Goal: Information Seeking & Learning: Learn about a topic

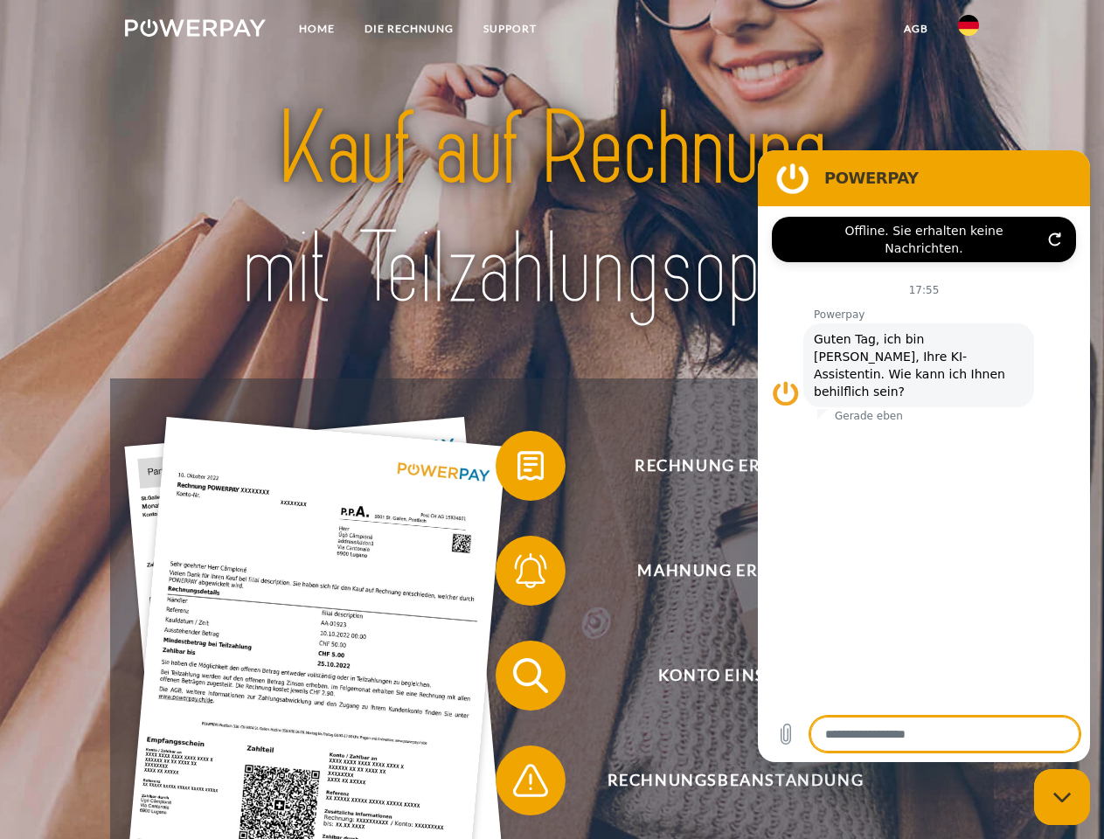
click at [195, 31] on img at bounding box center [195, 27] width 141 height 17
click at [969, 31] on img at bounding box center [968, 25] width 21 height 21
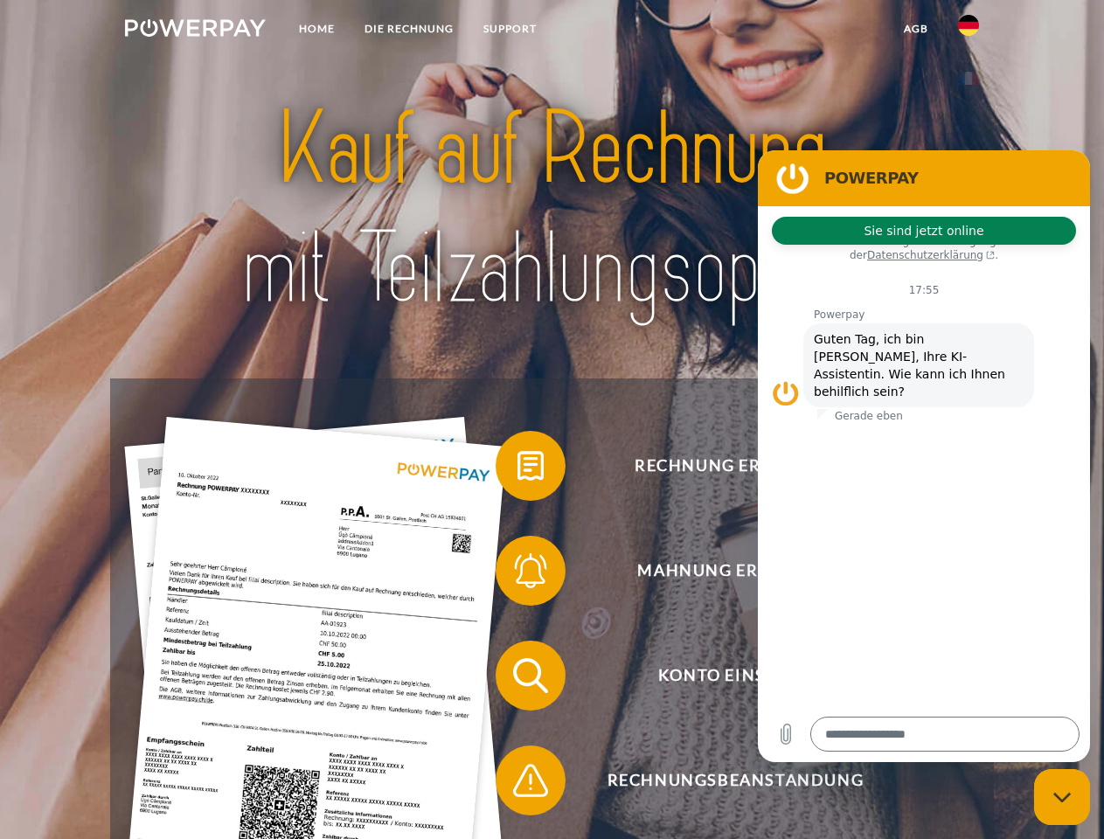
click at [915, 29] on link "agb" at bounding box center [916, 28] width 54 height 31
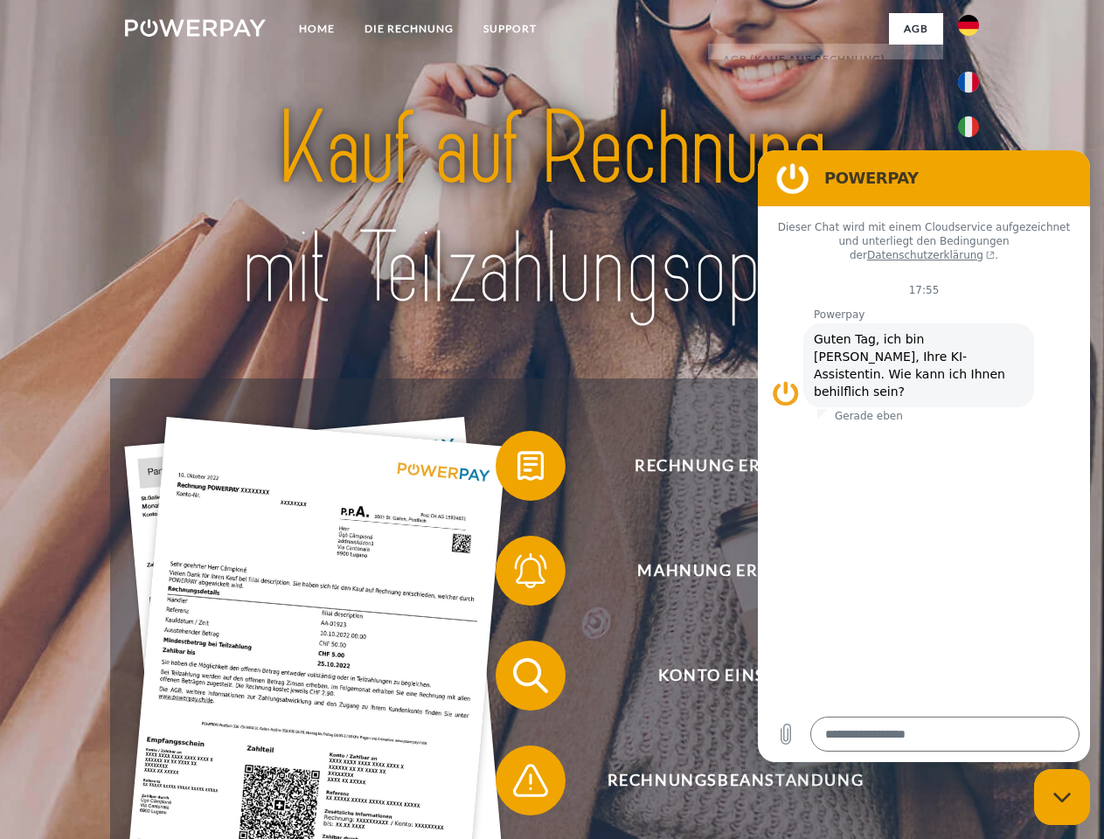
click at [518, 470] on span at bounding box center [504, 465] width 87 height 87
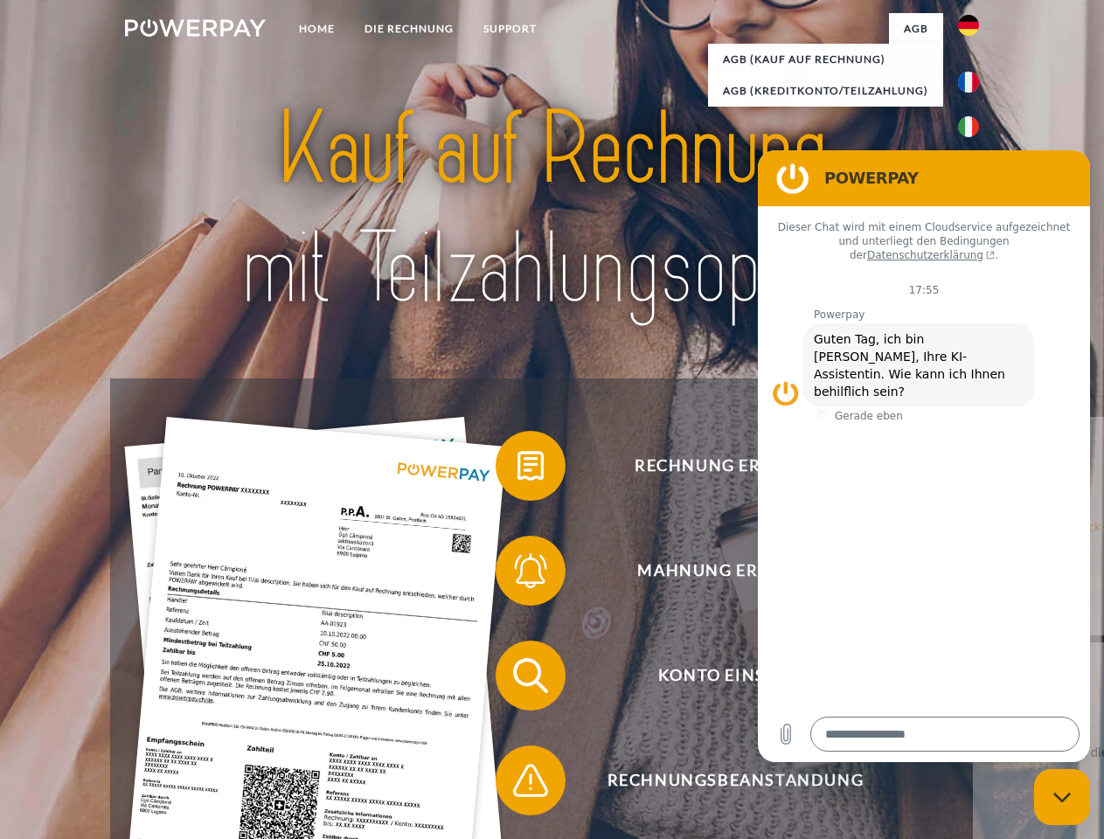
click at [518, 574] on div "Rechnung erhalten? Mahnung erhalten? Konto einsehen" at bounding box center [551, 729] width 883 height 700
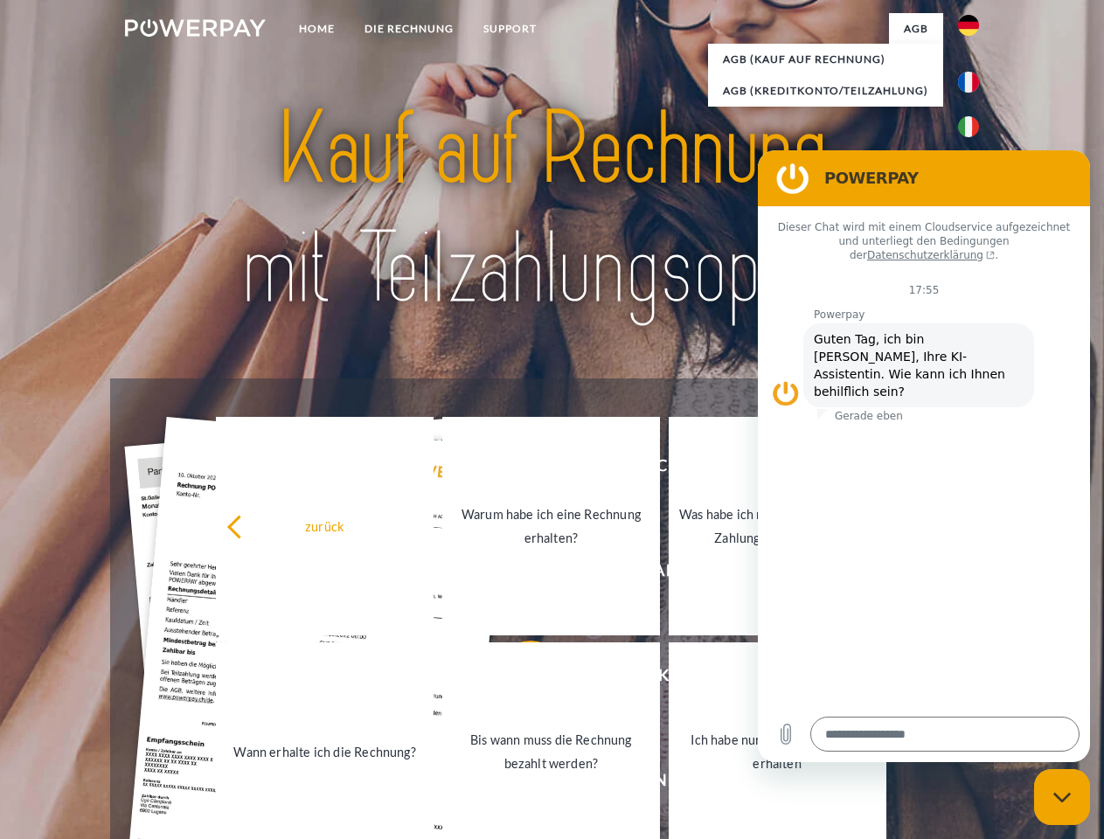
click at [518, 679] on link "Bis wann muss die Rechnung bezahlt werden?" at bounding box center [551, 752] width 218 height 219
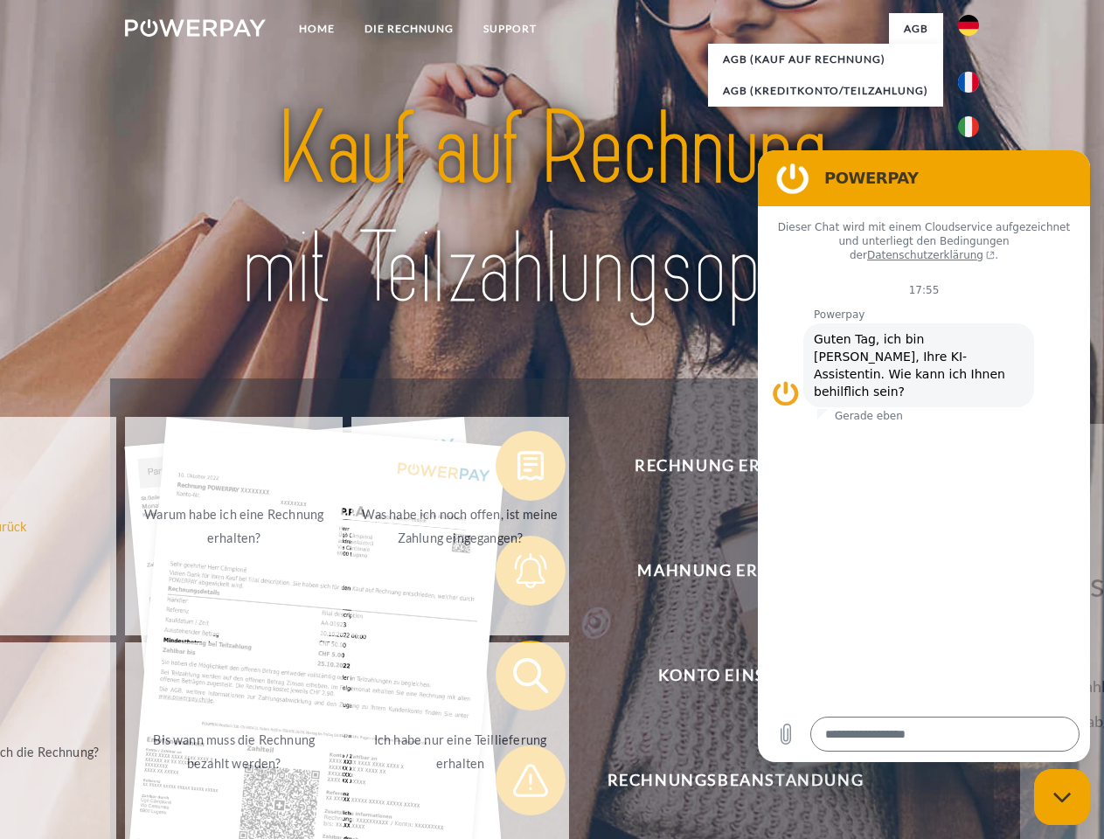
click at [518, 784] on span at bounding box center [504, 780] width 87 height 87
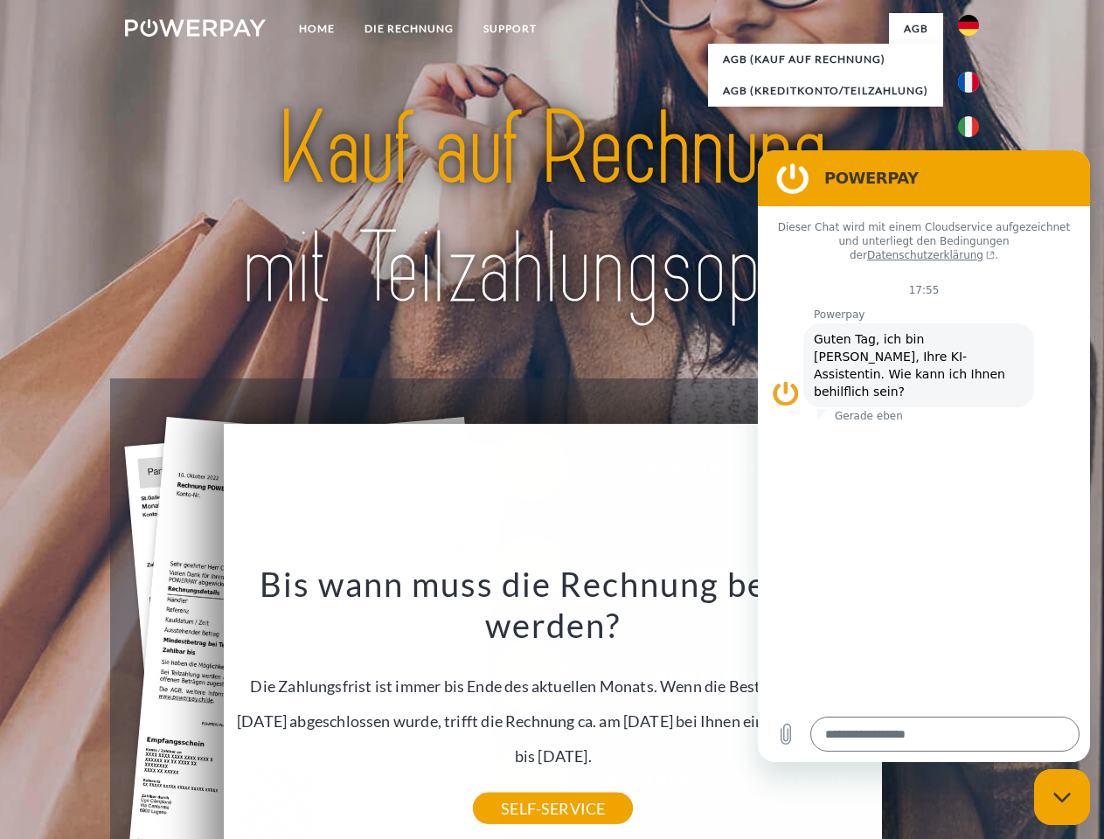
click at [1062, 797] on icon "Messaging-Fenster schließen" at bounding box center [1063, 797] width 18 height 11
type textarea "*"
